Goal: Transaction & Acquisition: Purchase product/service

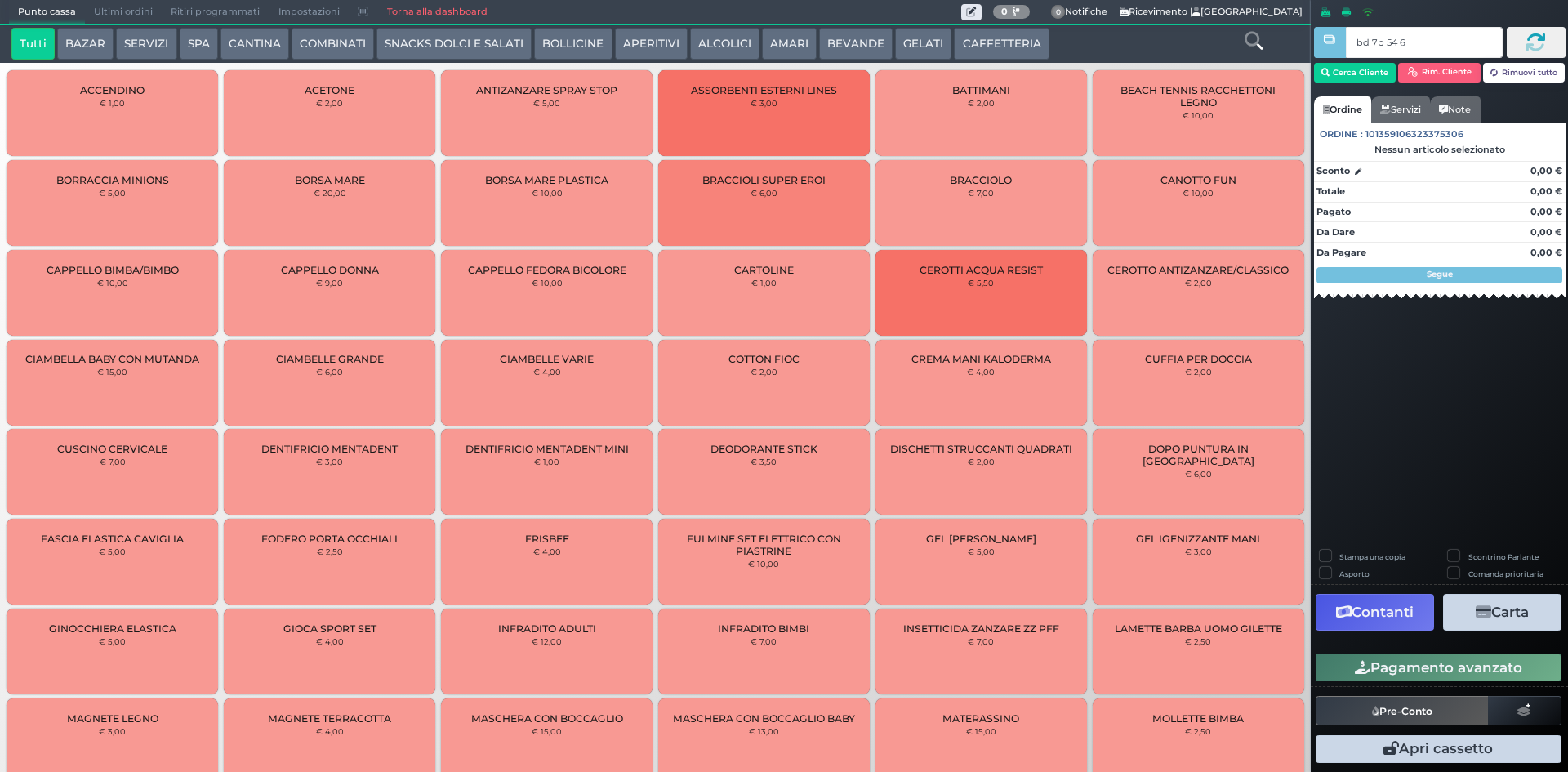
type input "bd 7b 54 66"
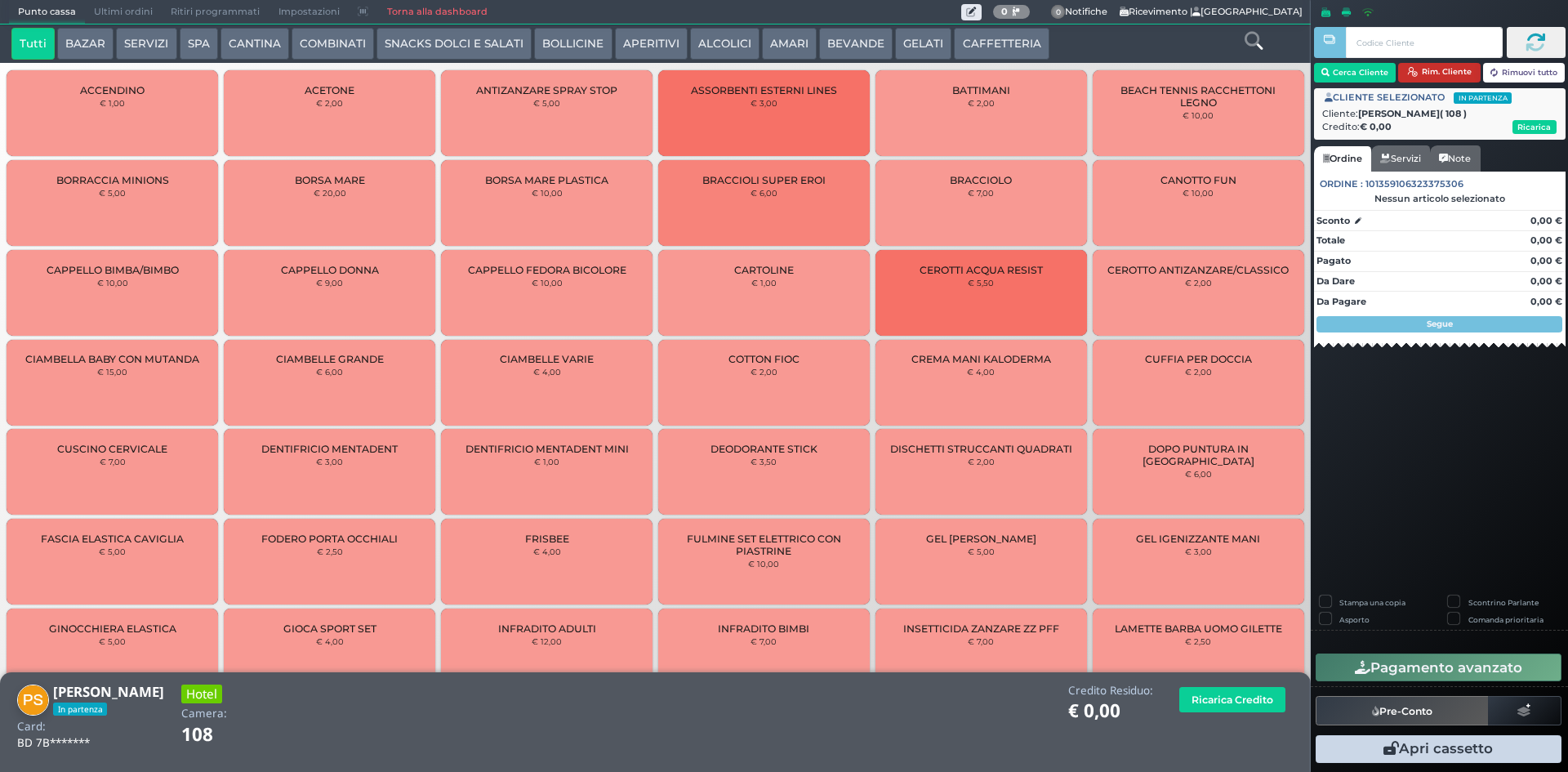
click at [1449, 65] on button "Rim. Cliente" at bounding box center [1439, 73] width 82 height 20
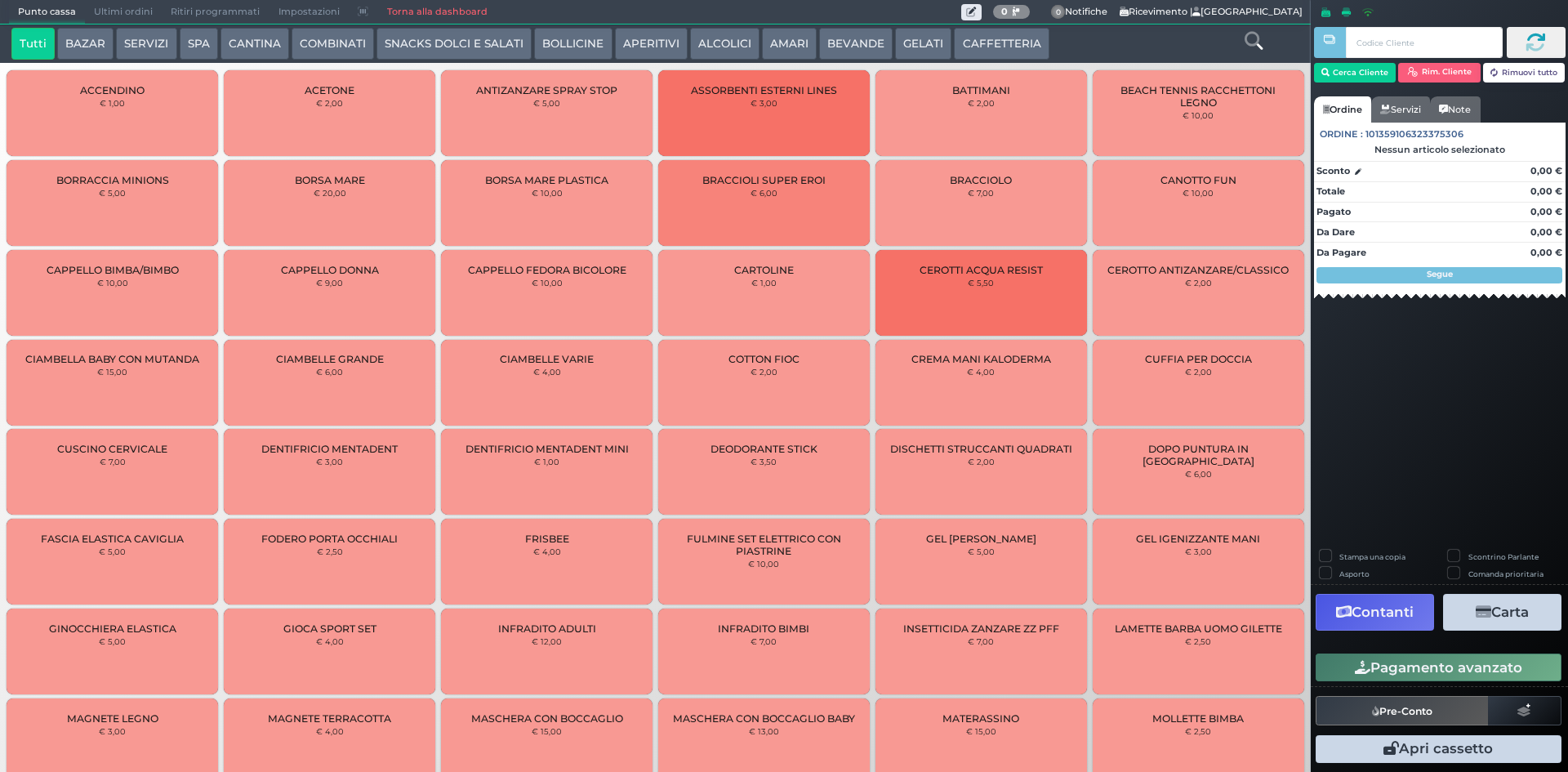
click at [147, 44] on button "SERVIZI" at bounding box center [146, 44] width 61 height 33
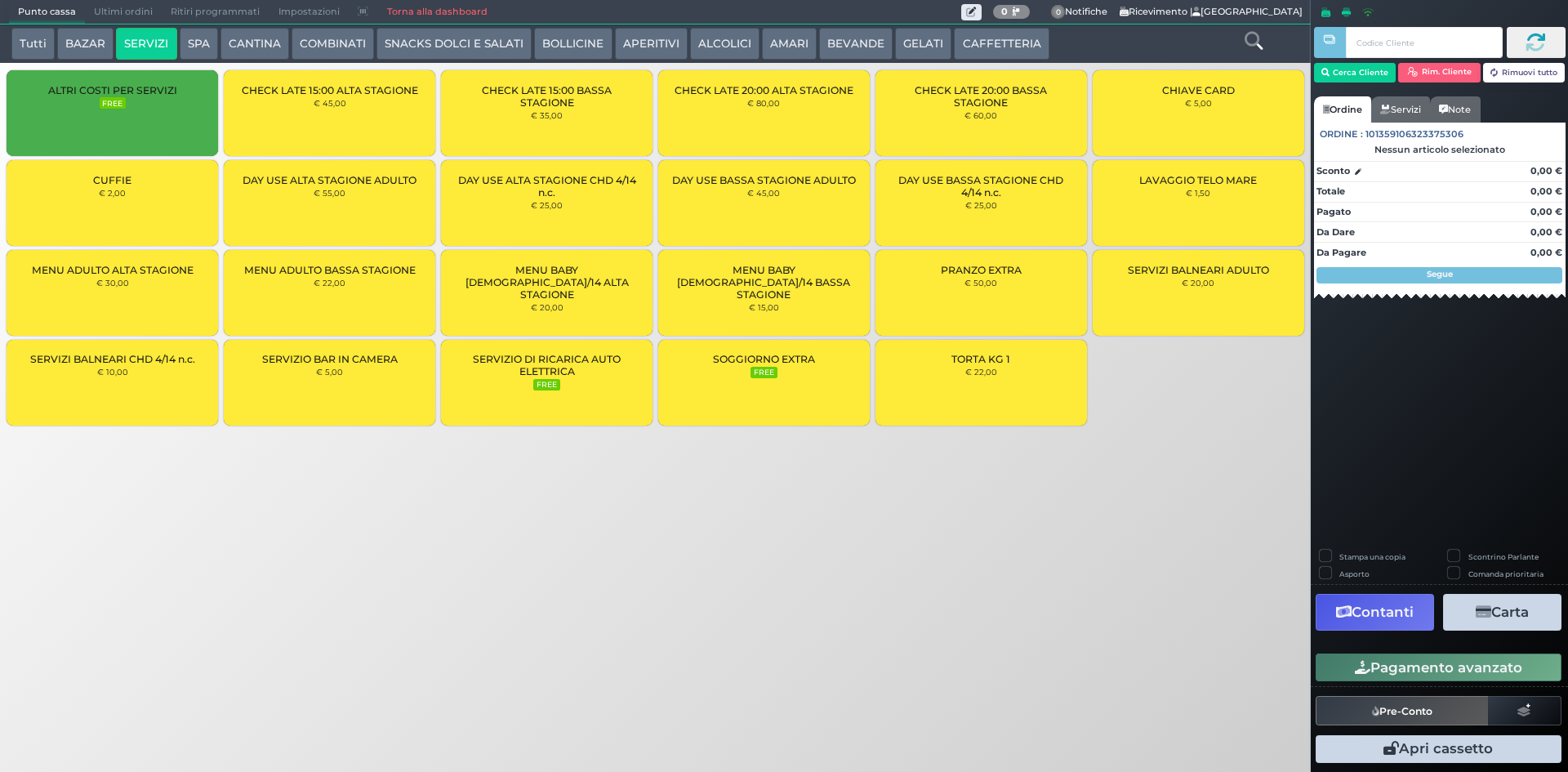
click at [196, 50] on button "SPA" at bounding box center [199, 44] width 38 height 33
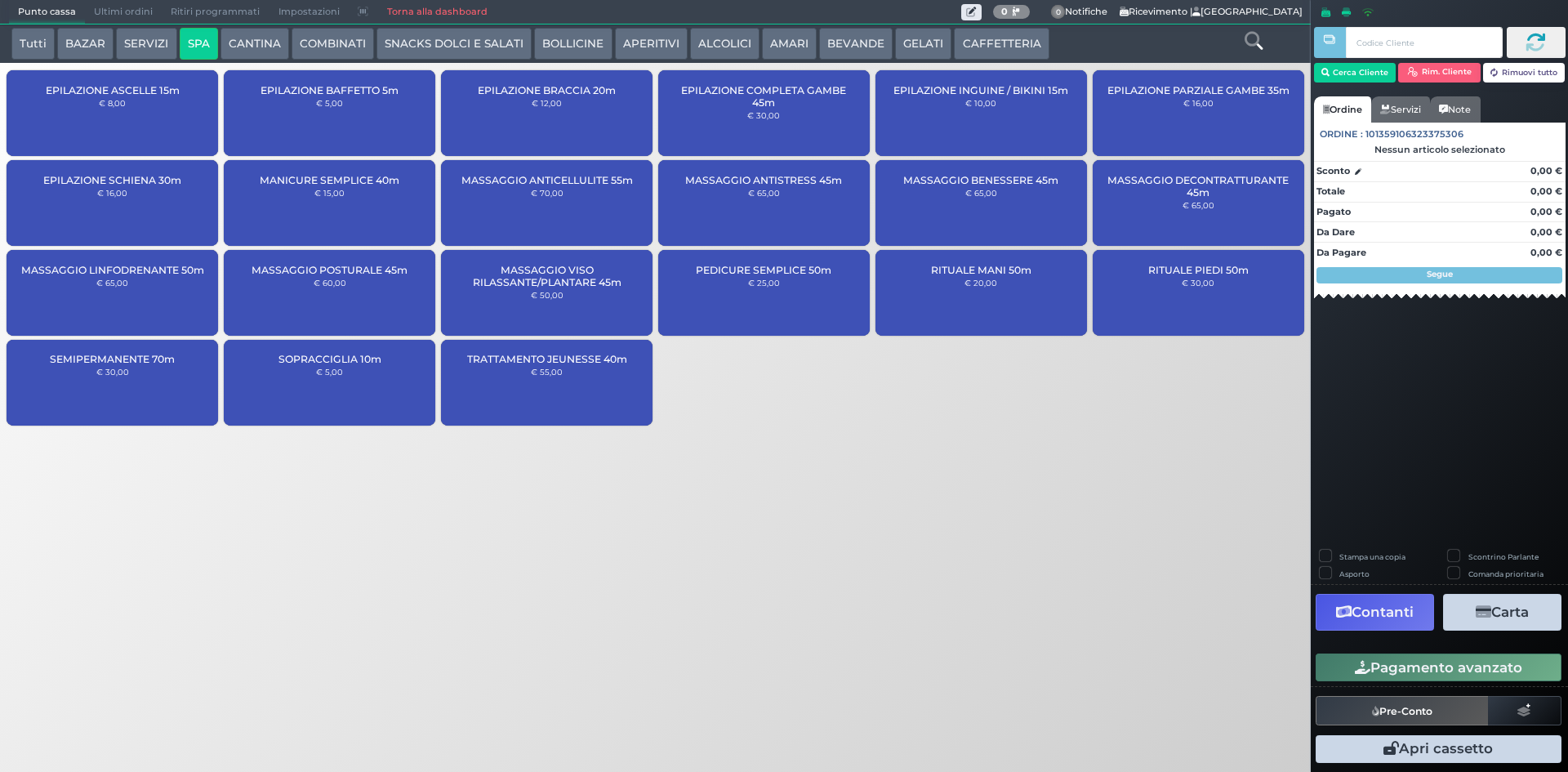
click at [128, 43] on button "SERVIZI" at bounding box center [146, 44] width 61 height 33
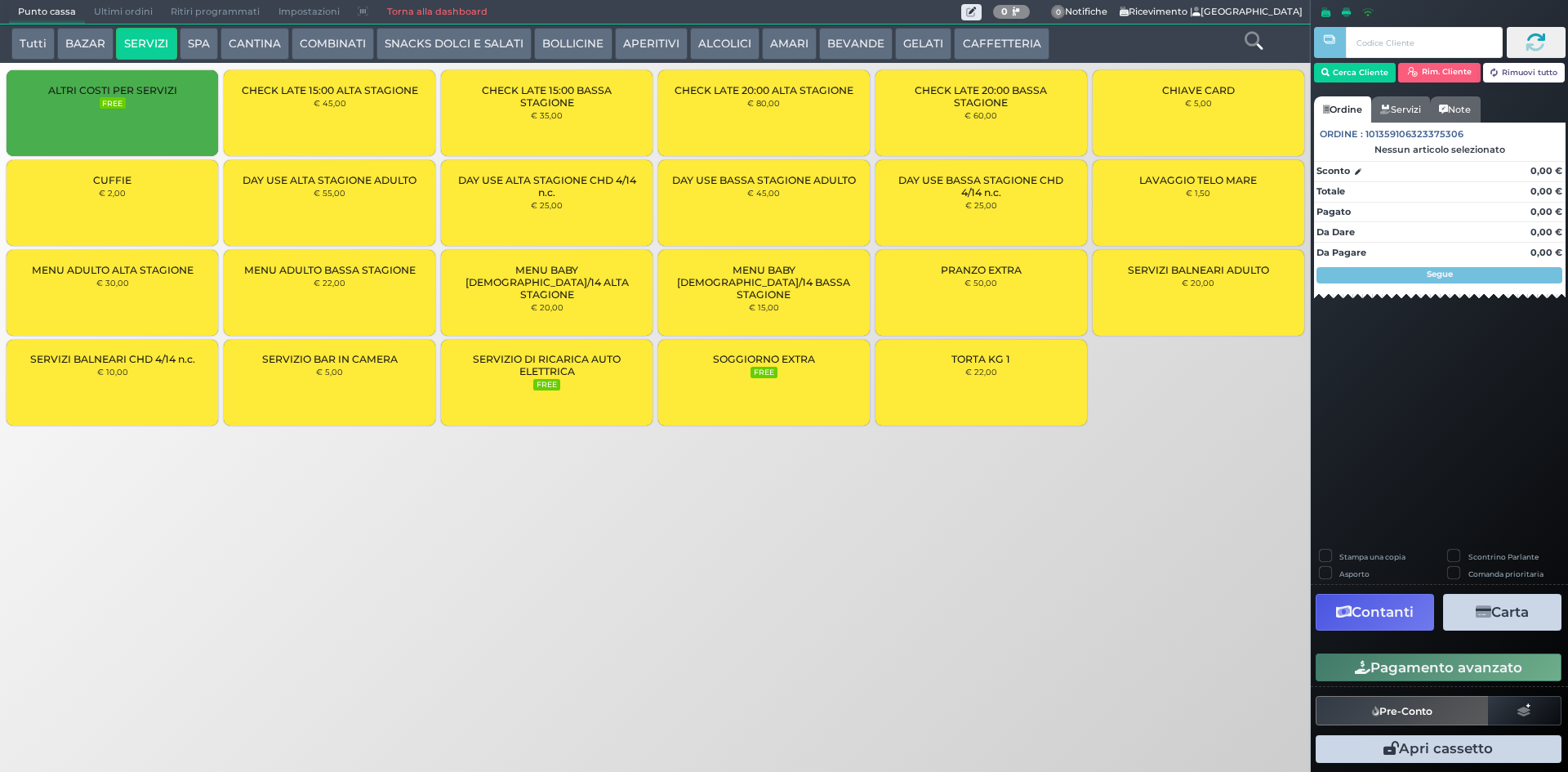
click at [1244, 205] on div "LAVAGGIO TELO MARE € 1,50" at bounding box center [1199, 203] width 212 height 86
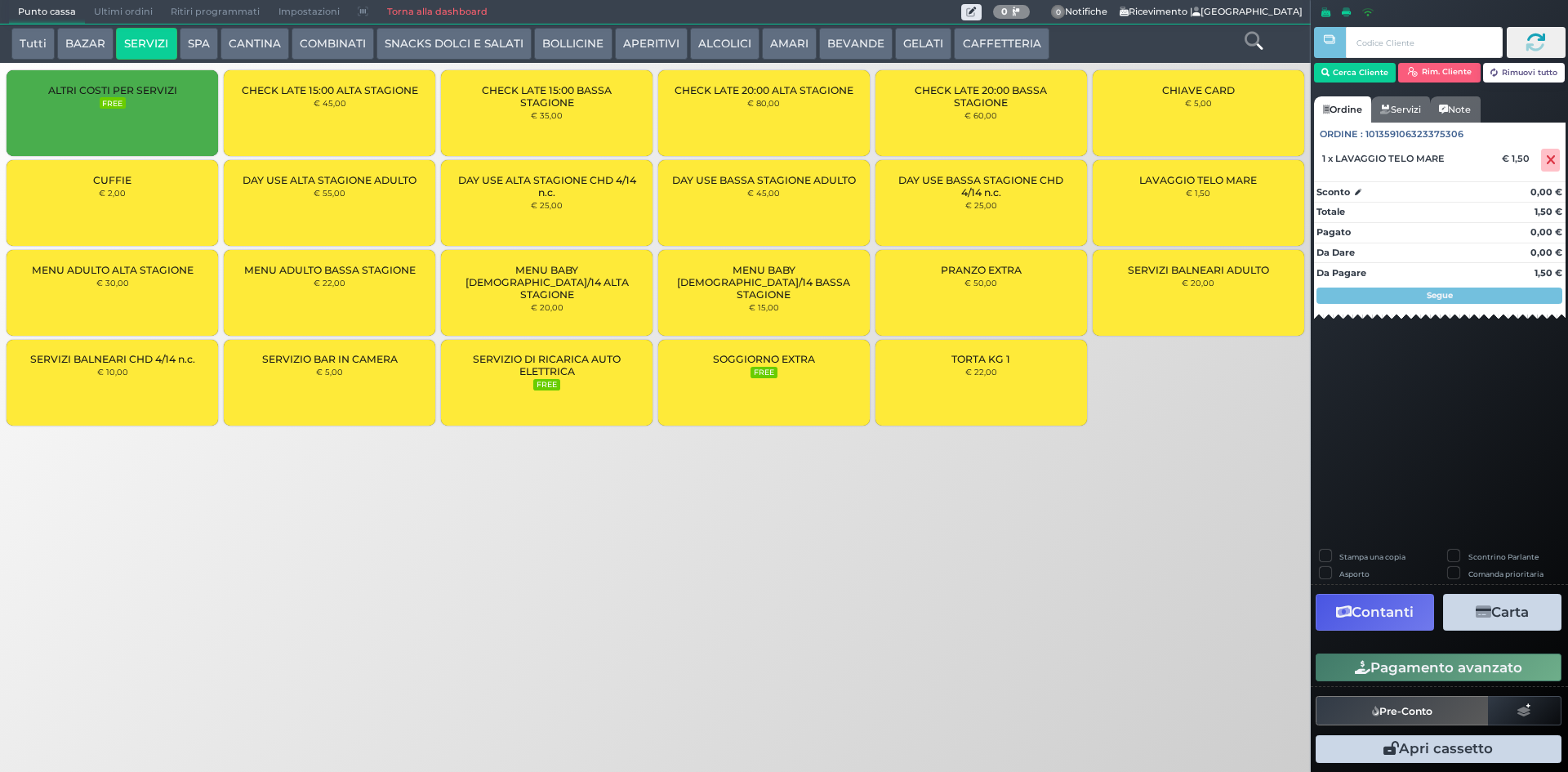
click at [1244, 205] on div "LAVAGGIO TELO MARE € 1,50" at bounding box center [1199, 203] width 212 height 86
click at [1345, 74] on button "Cerca Cliente" at bounding box center [1354, 73] width 82 height 20
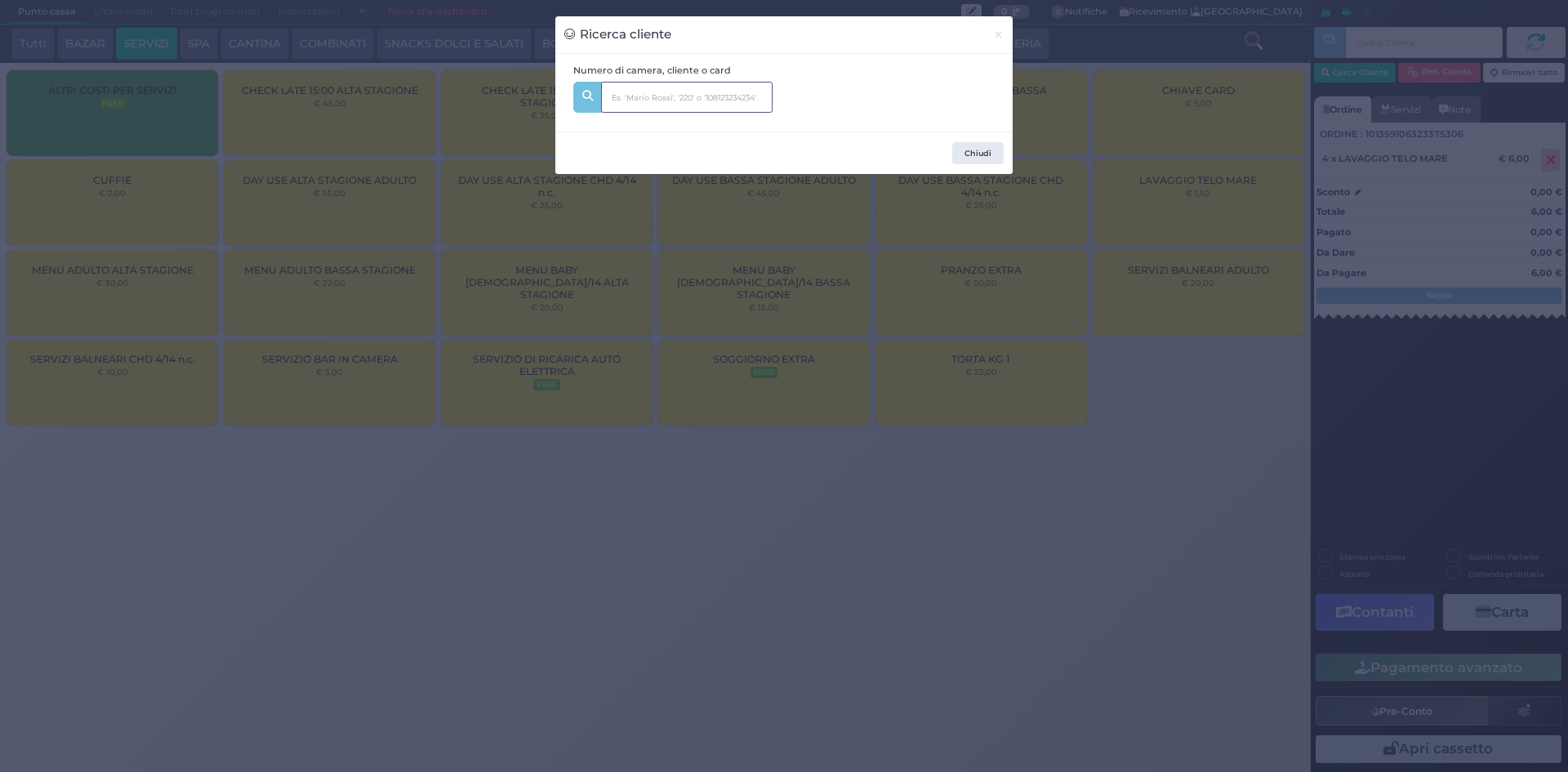
click at [678, 89] on input "text" at bounding box center [687, 97] width 172 height 31
type input "ROMANO"
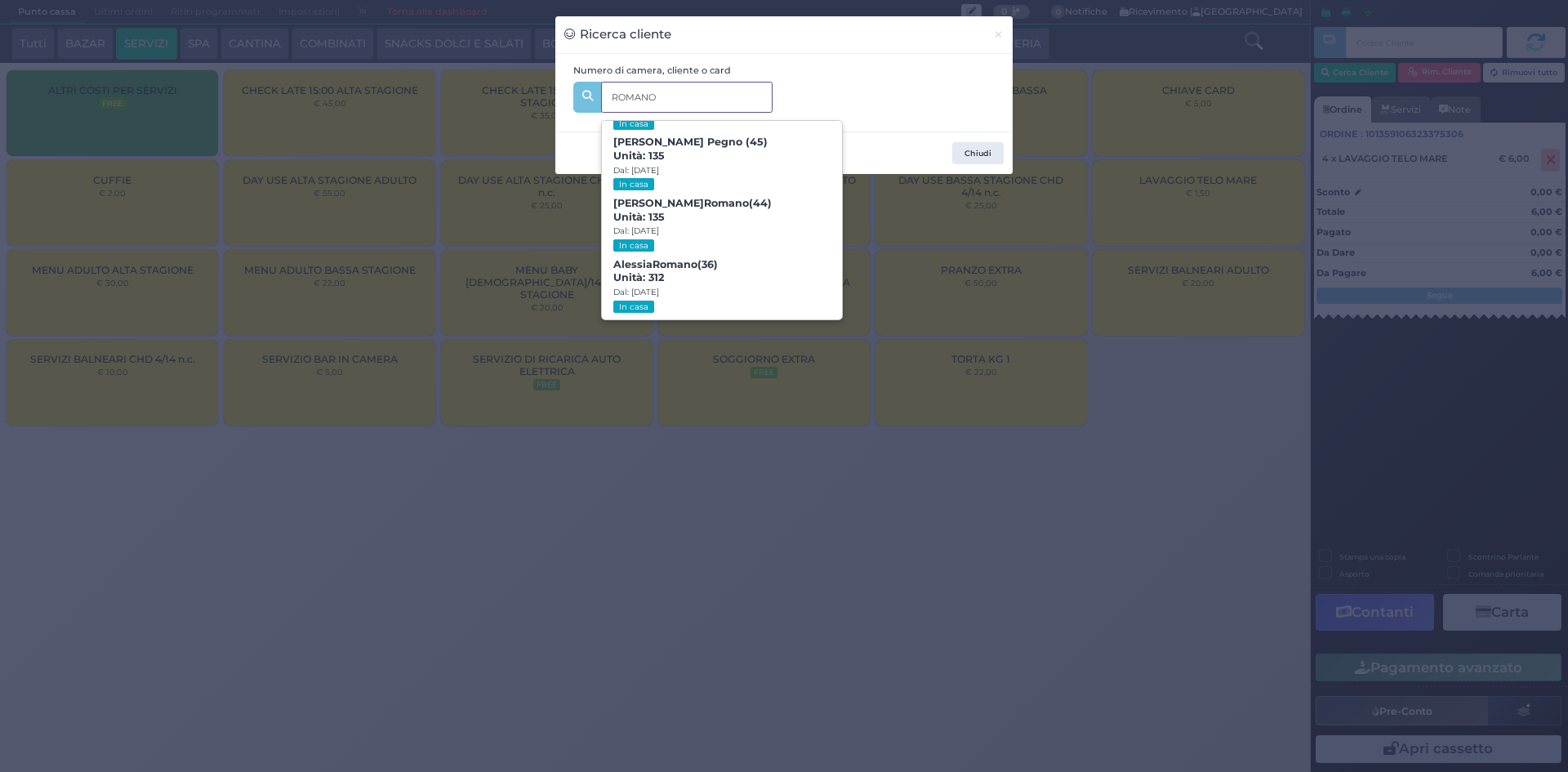
scroll to position [426, 0]
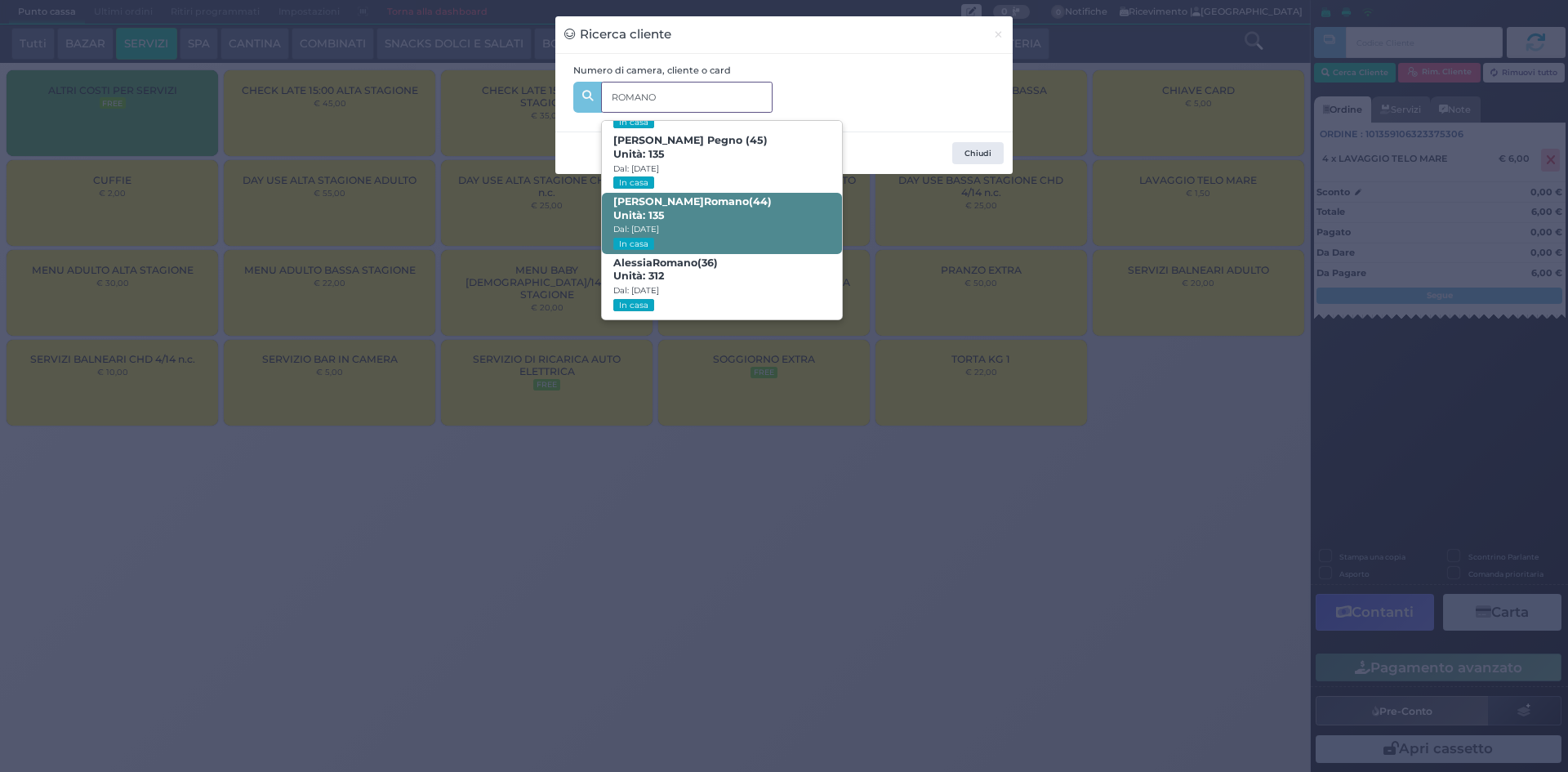
click at [735, 198] on span "[PERSON_NAME] (44) Unità: 135 Dal: [DATE] In casa" at bounding box center [721, 224] width 239 height 62
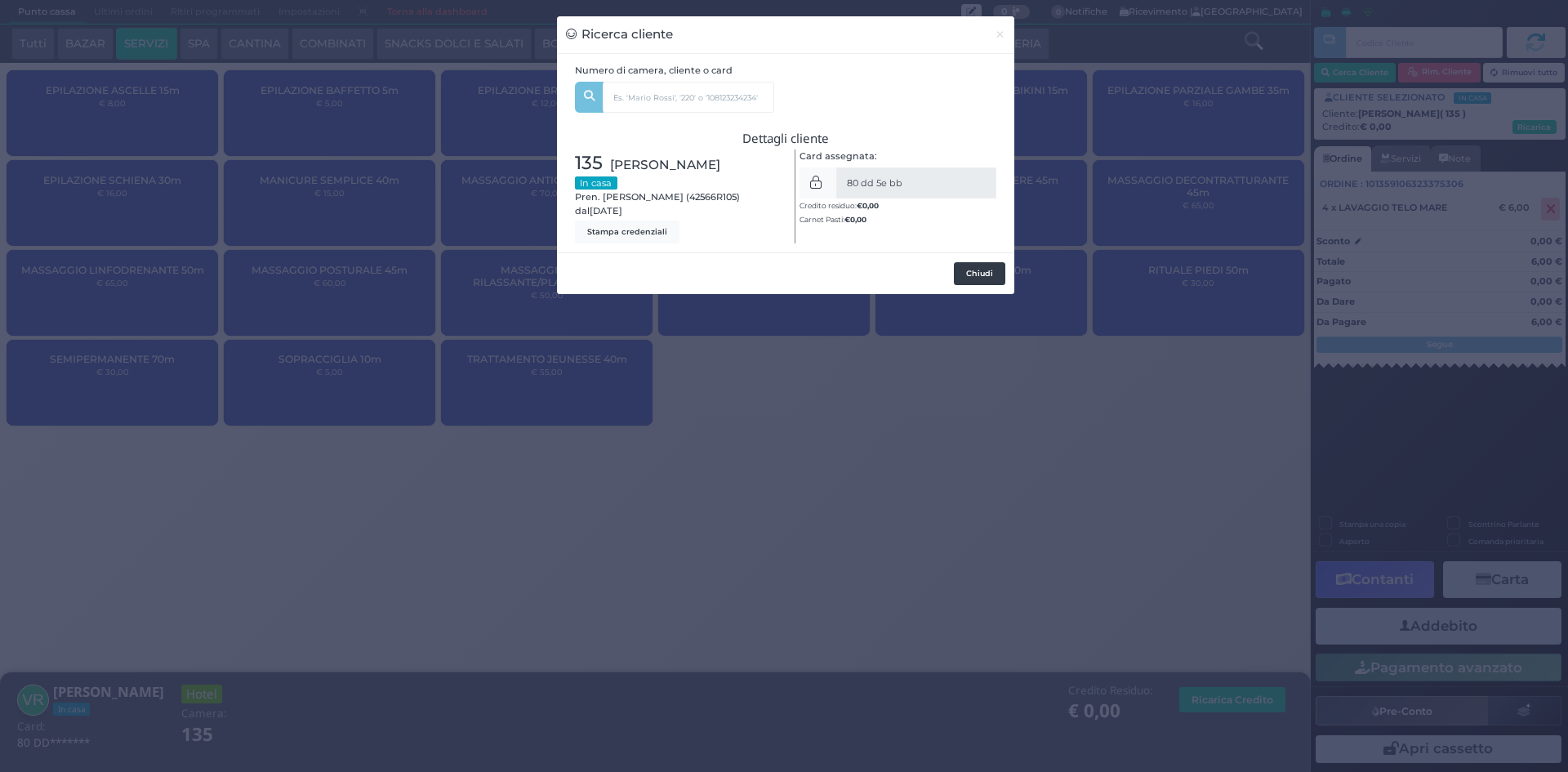
click at [993, 276] on button "Chiudi" at bounding box center [979, 273] width 52 height 23
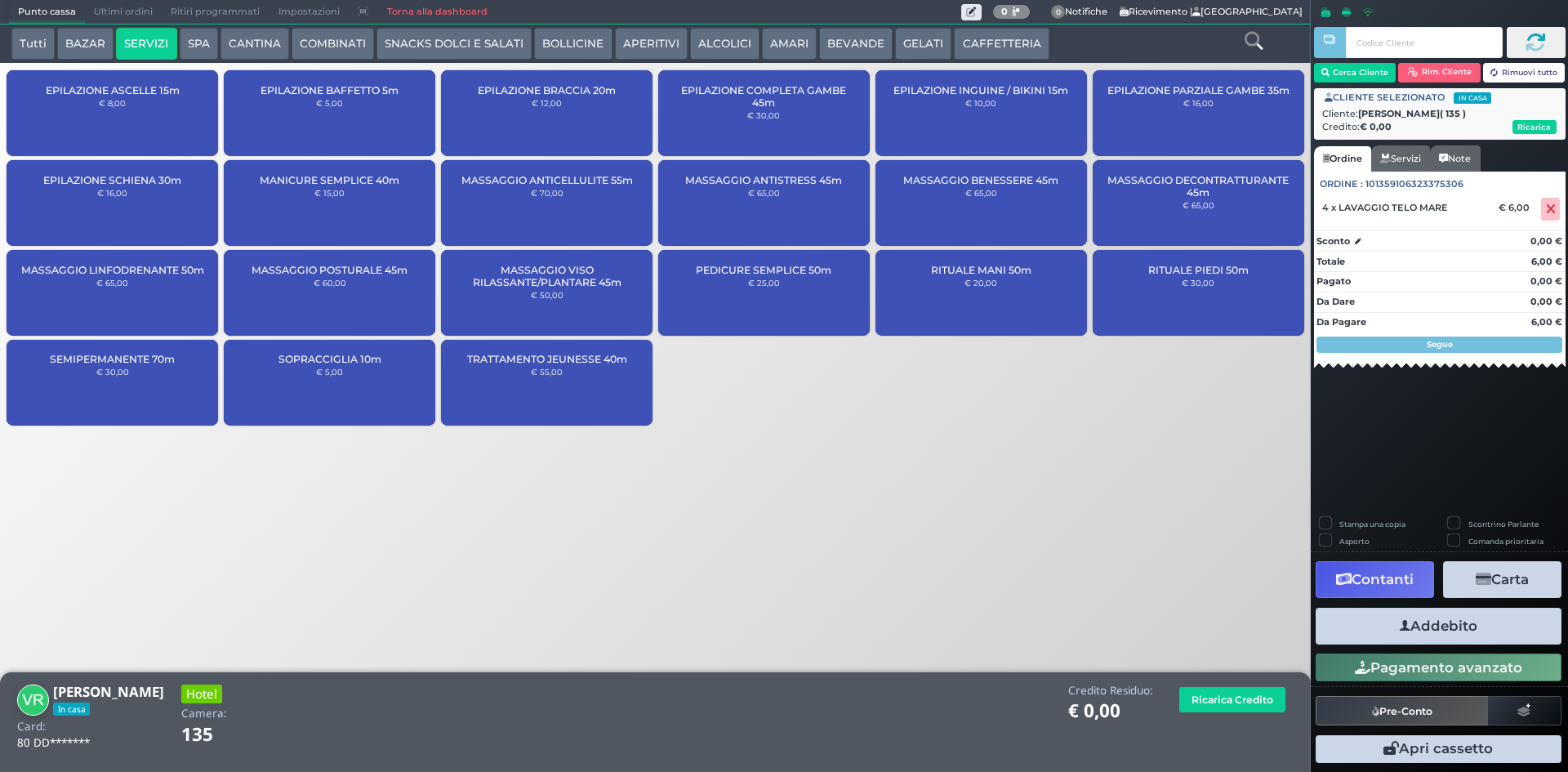
click at [1423, 648] on div "Stampa una copia Scontrino Parlante Asporto Comanda prioritaria Contanti Carta …" at bounding box center [1440, 642] width 257 height 251
click at [1423, 634] on button "Addebito" at bounding box center [1439, 626] width 246 height 37
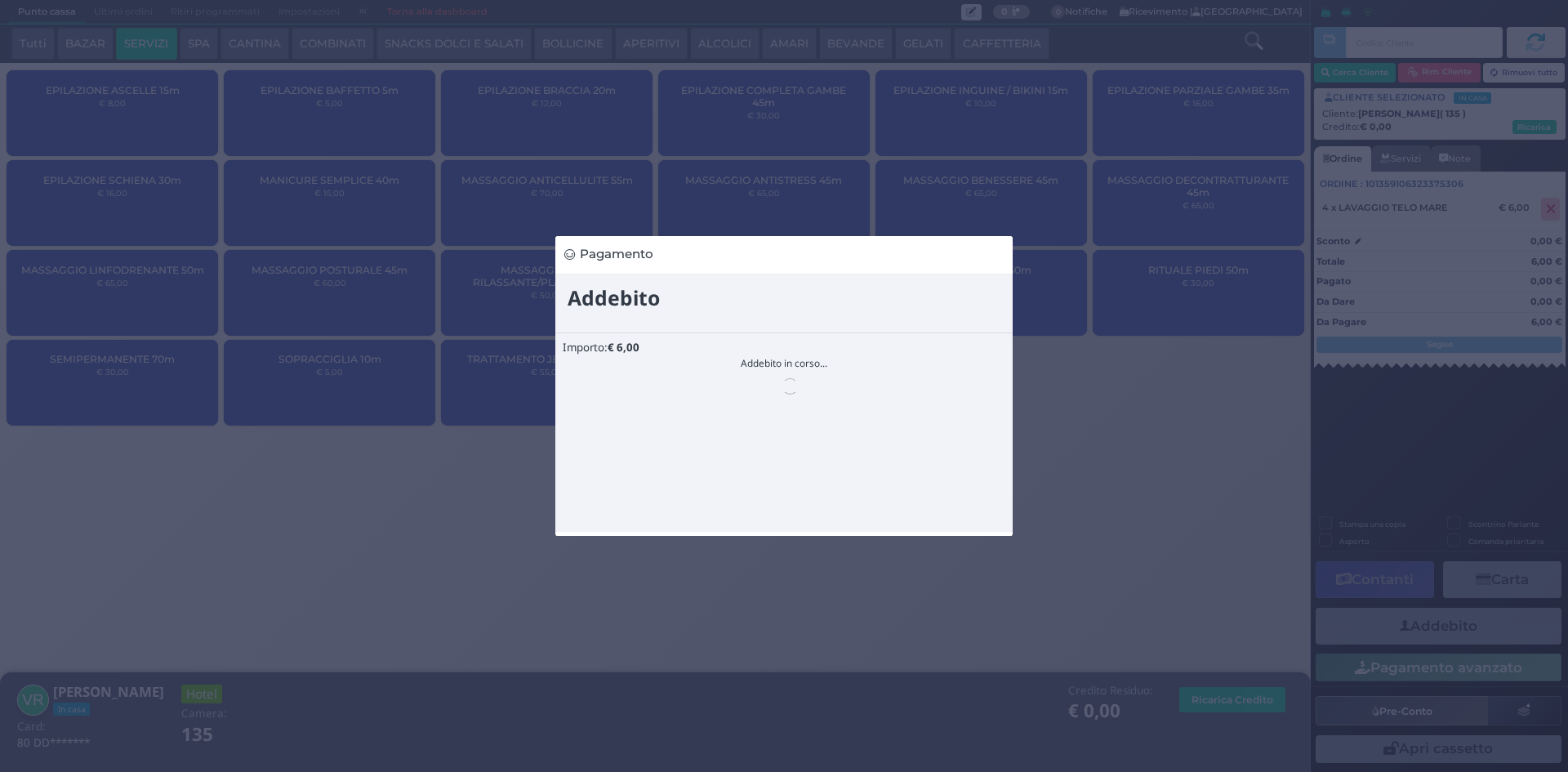
scroll to position [0, 0]
